Goal: Check status

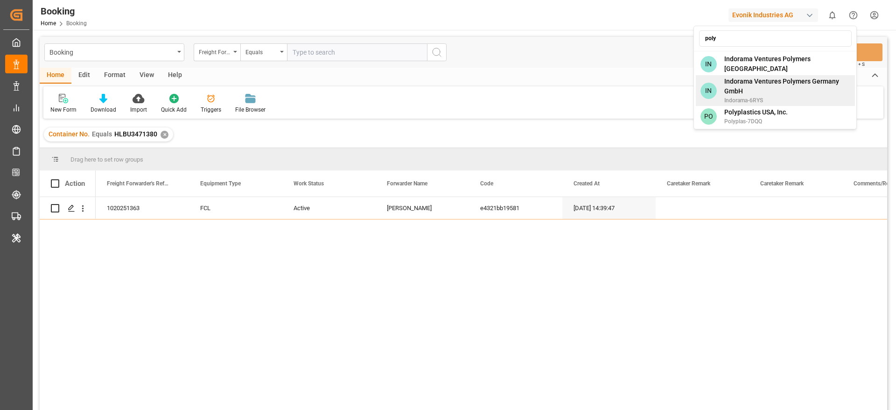
type input "poly"
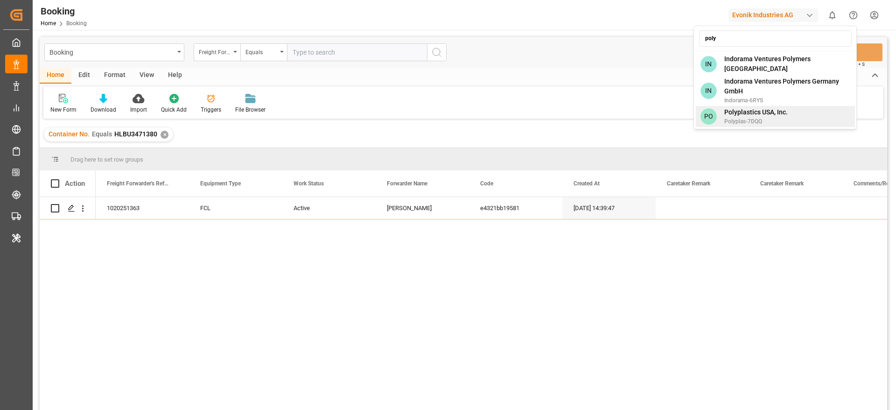
click at [715, 117] on span "PO" at bounding box center [709, 116] width 16 height 16
